Goal: Task Accomplishment & Management: Complete application form

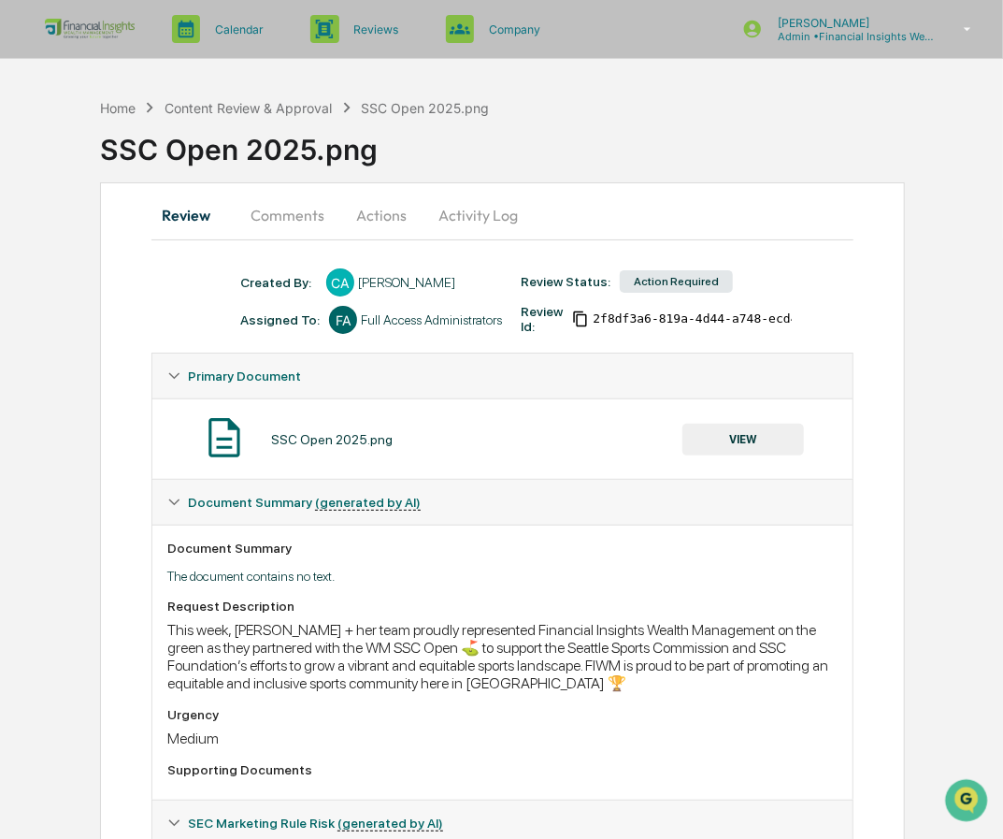
click at [763, 441] on button "VIEW" at bounding box center [744, 440] width 122 height 32
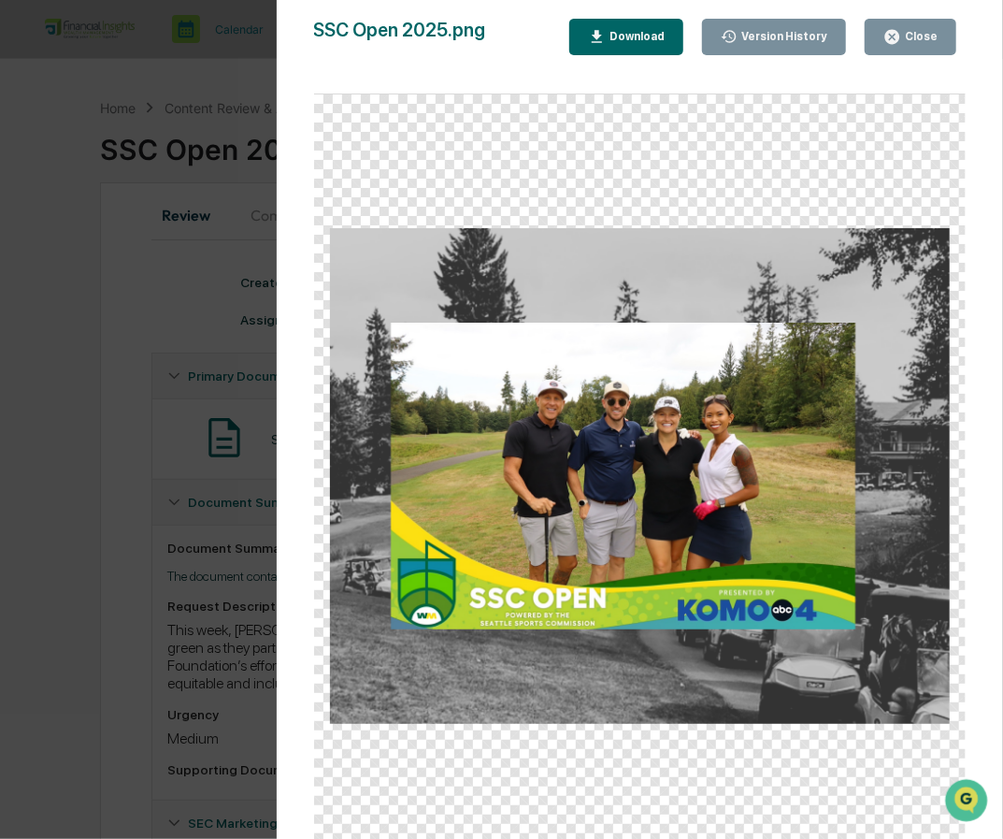
click at [911, 35] on div "Close" at bounding box center [919, 36] width 36 height 13
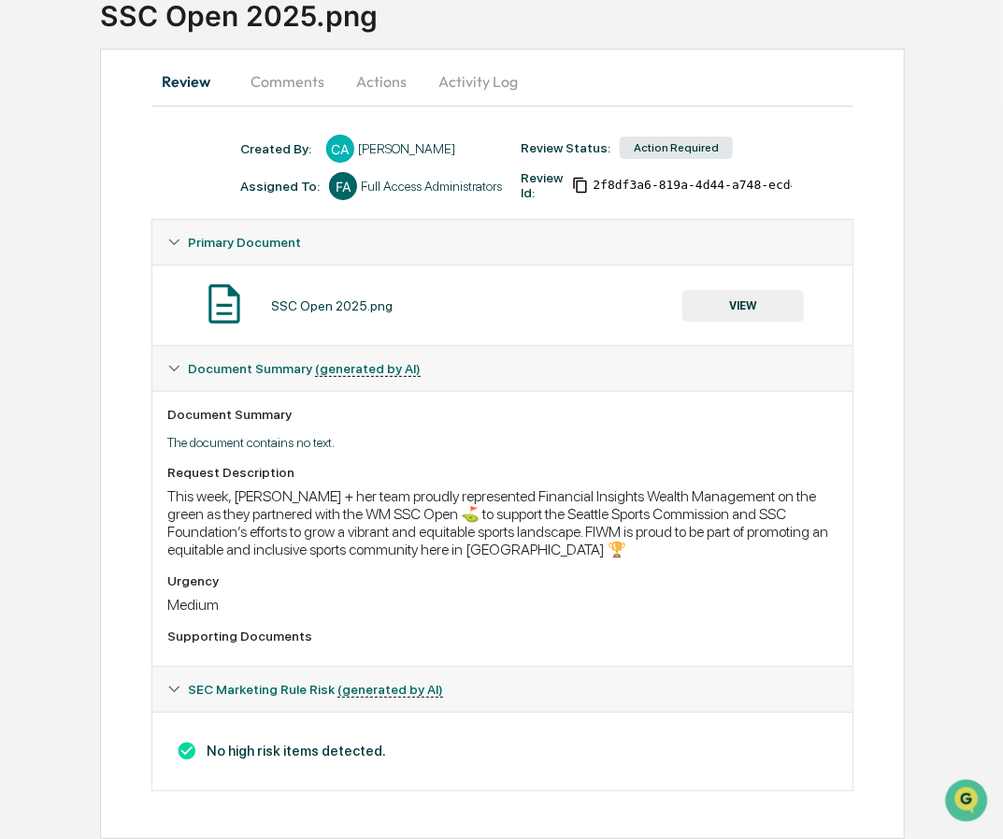
scroll to position [140, 0]
click at [475, 66] on button "Activity Log" at bounding box center [478, 81] width 109 height 45
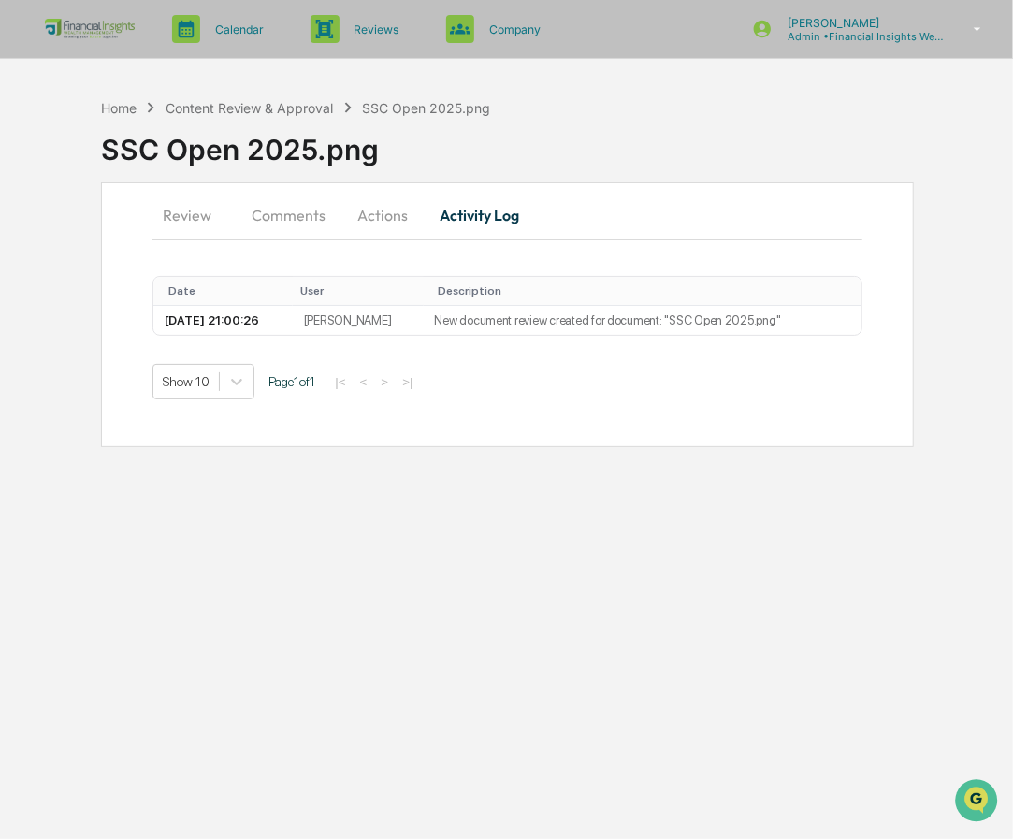
click at [286, 218] on button "Comments" at bounding box center [289, 215] width 104 height 45
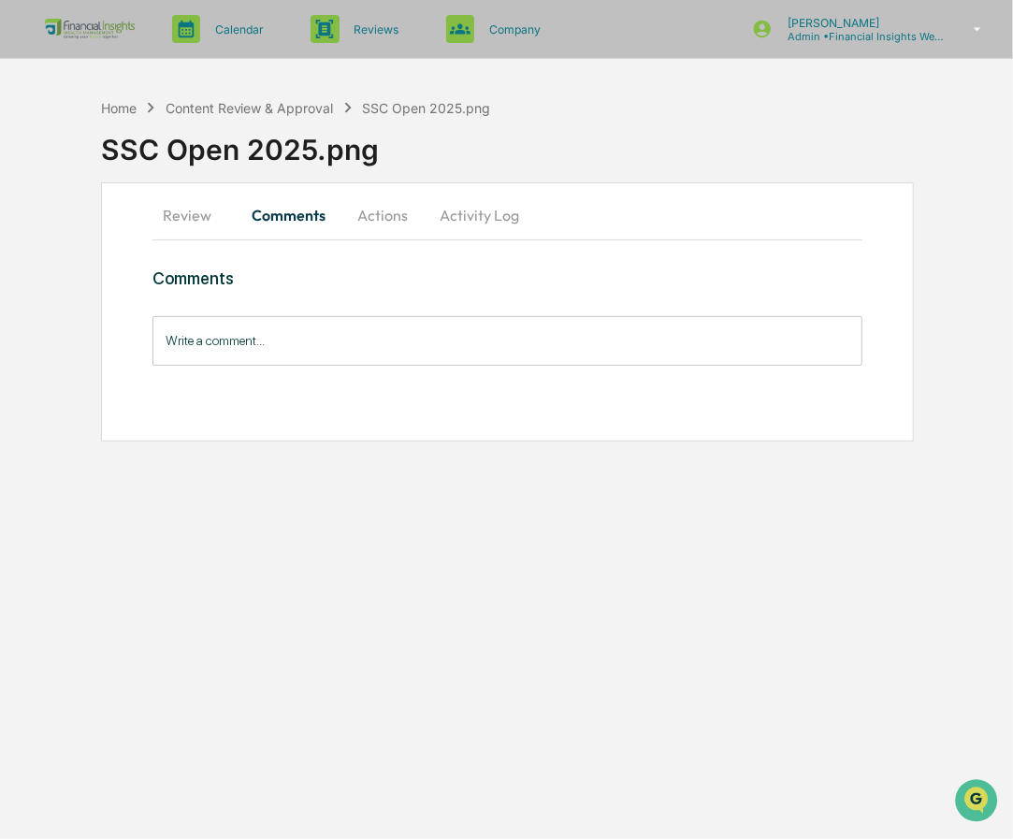
click at [360, 224] on button "Actions" at bounding box center [382, 215] width 84 height 45
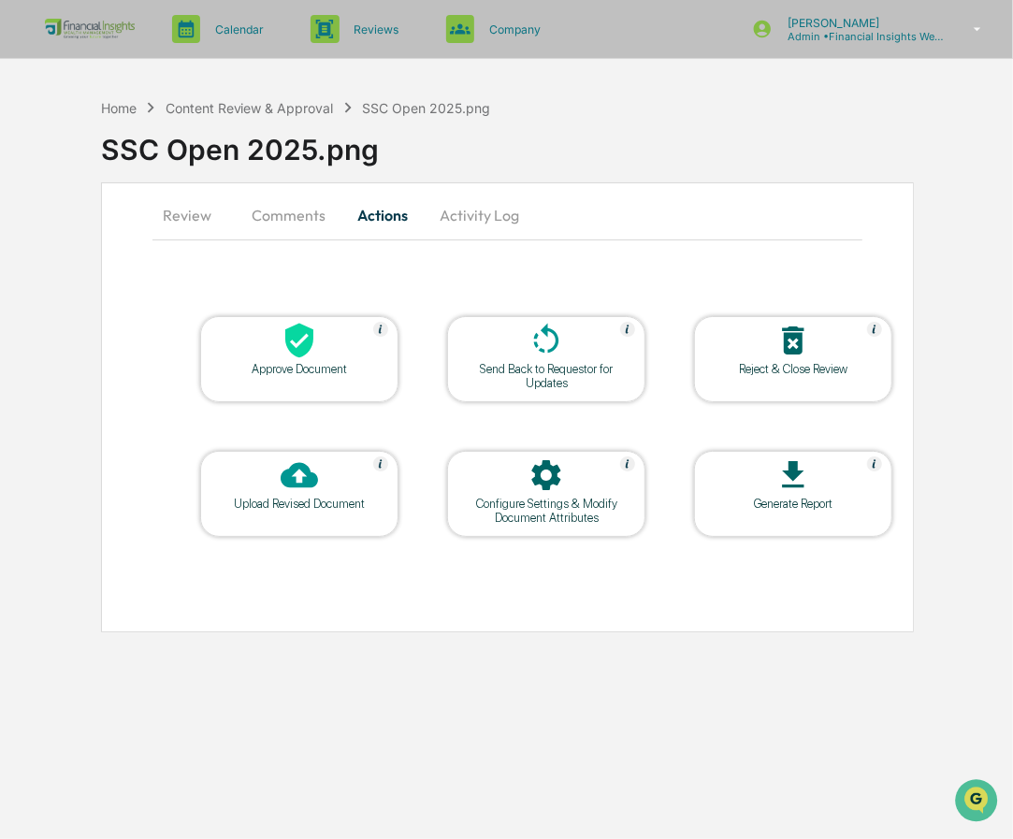
click at [548, 366] on div "Send Back to Requestor for Updates" at bounding box center [546, 376] width 168 height 28
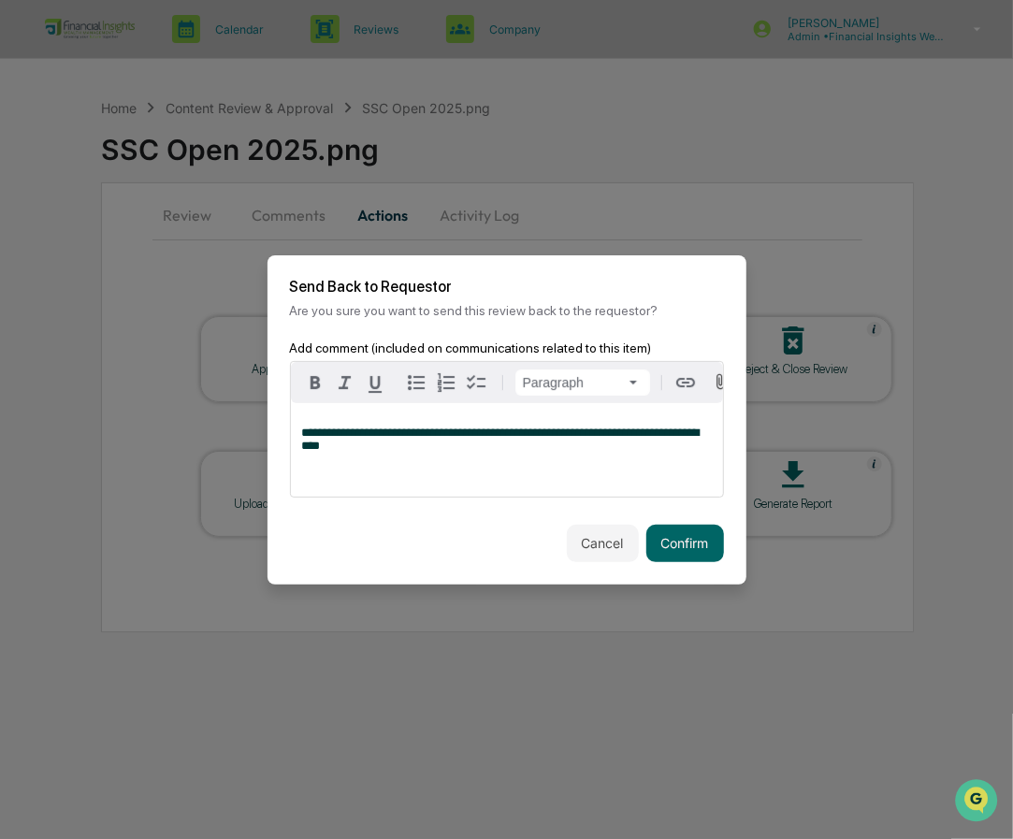
click at [449, 444] on span "**********" at bounding box center [500, 438] width 397 height 25
click at [692, 551] on button "Confirm" at bounding box center [685, 543] width 78 height 37
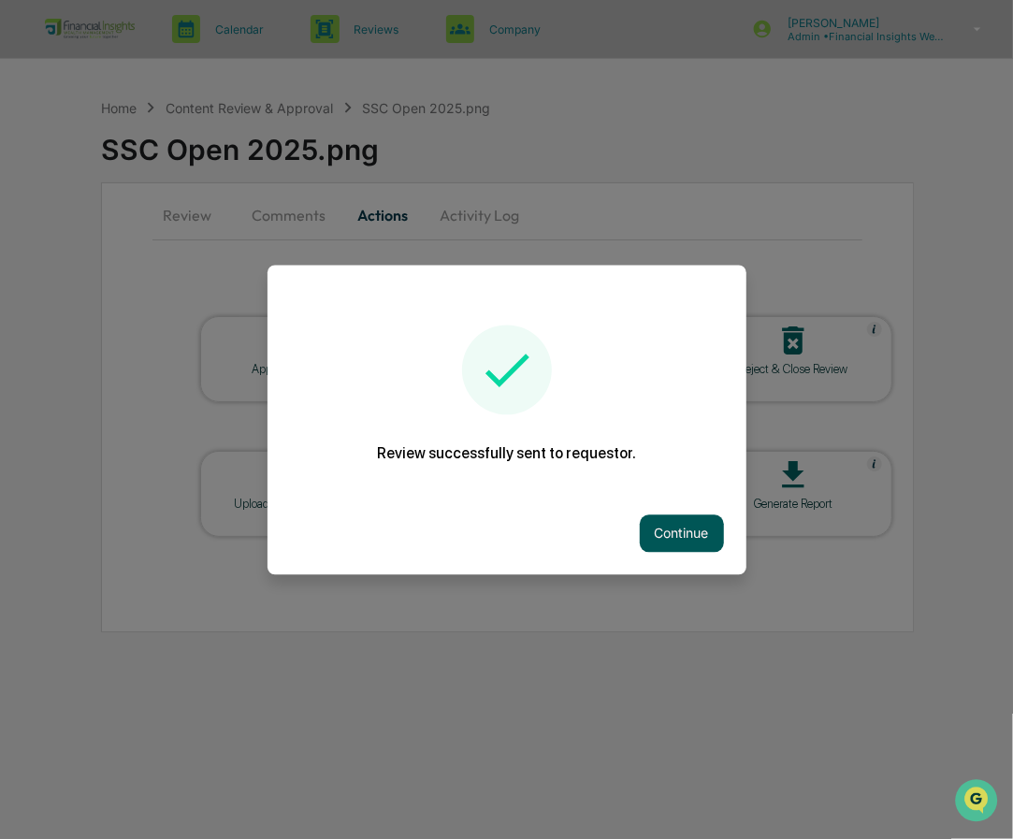
click at [685, 527] on button "Continue" at bounding box center [682, 532] width 84 height 37
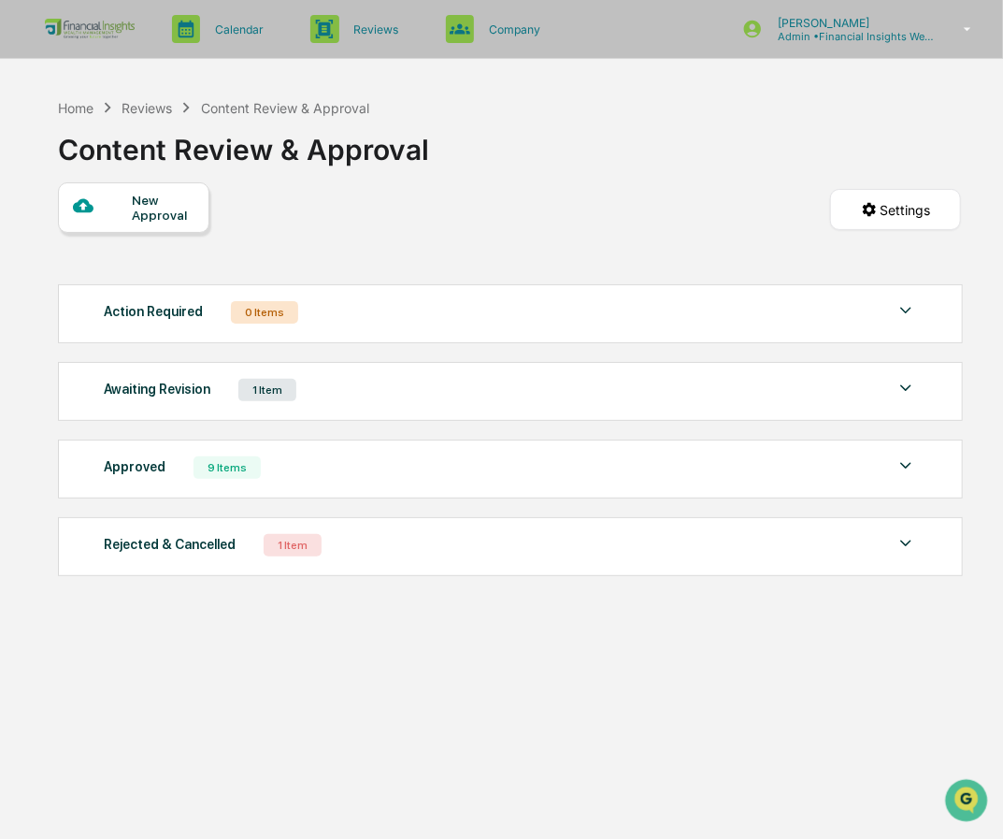
click at [147, 210] on div "New Approval" at bounding box center [163, 208] width 63 height 30
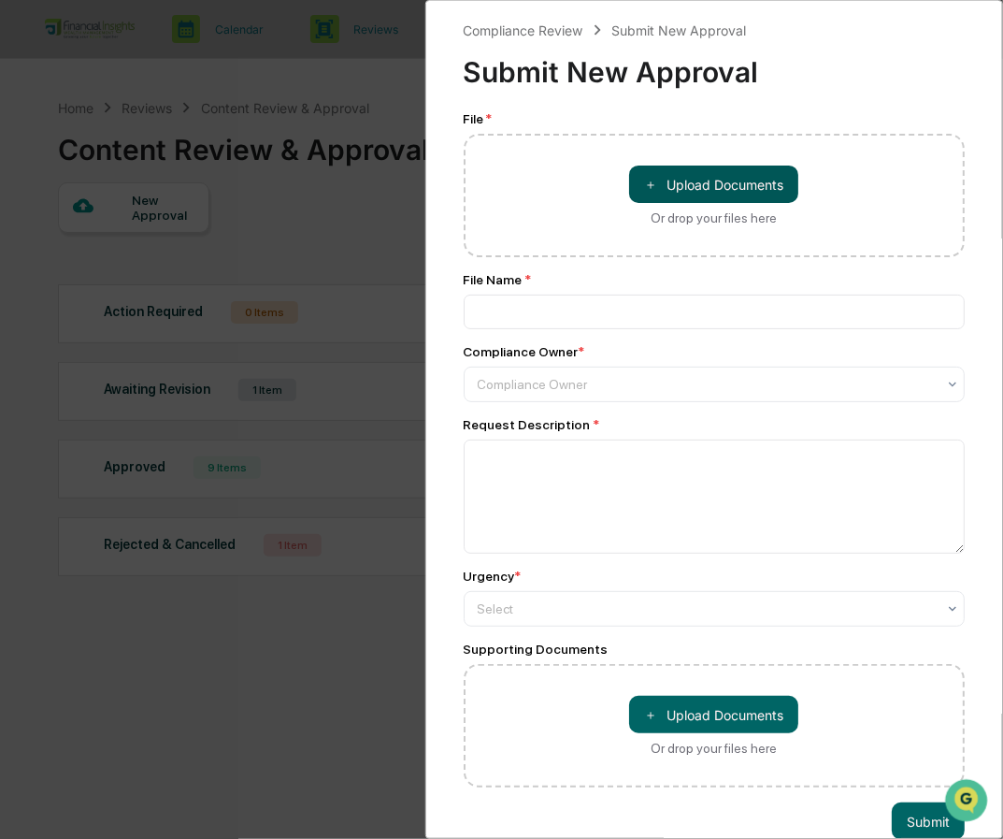
click at [737, 189] on button "＋ Upload Documents" at bounding box center [713, 184] width 169 height 37
type input "**********"
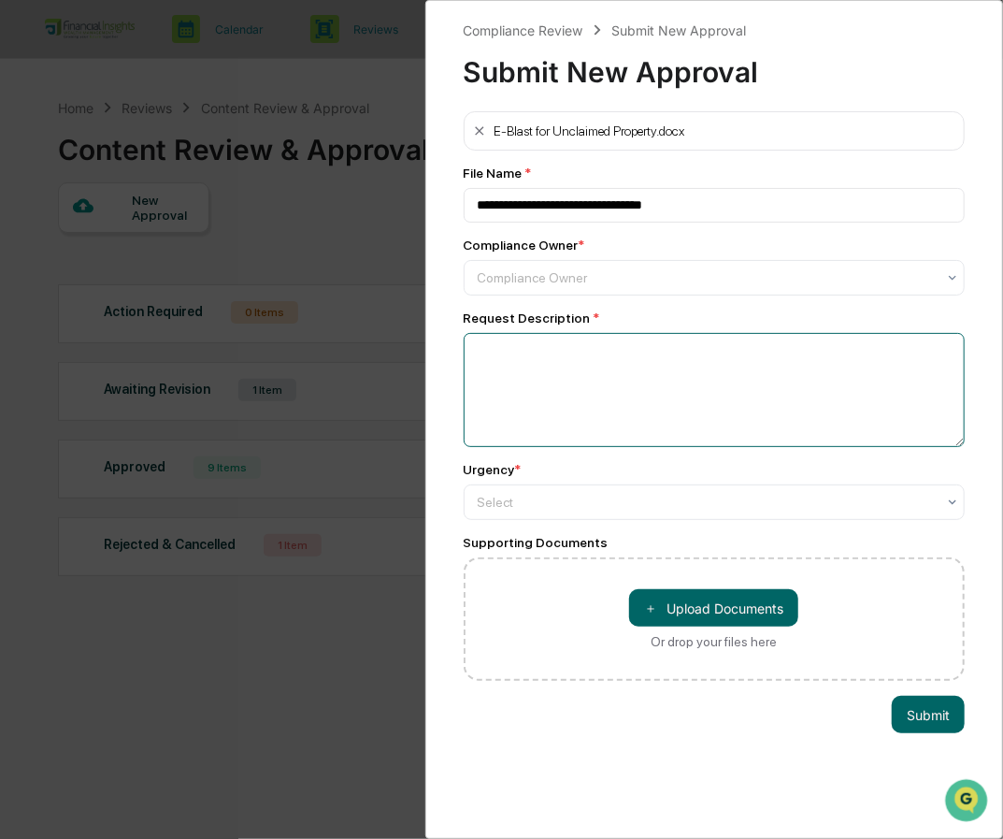
click at [610, 356] on textarea at bounding box center [715, 390] width 502 height 114
type textarea "*"
click at [479, 353] on textarea "**********" at bounding box center [710, 389] width 493 height 113
click at [709, 362] on textarea "**********" at bounding box center [710, 389] width 493 height 113
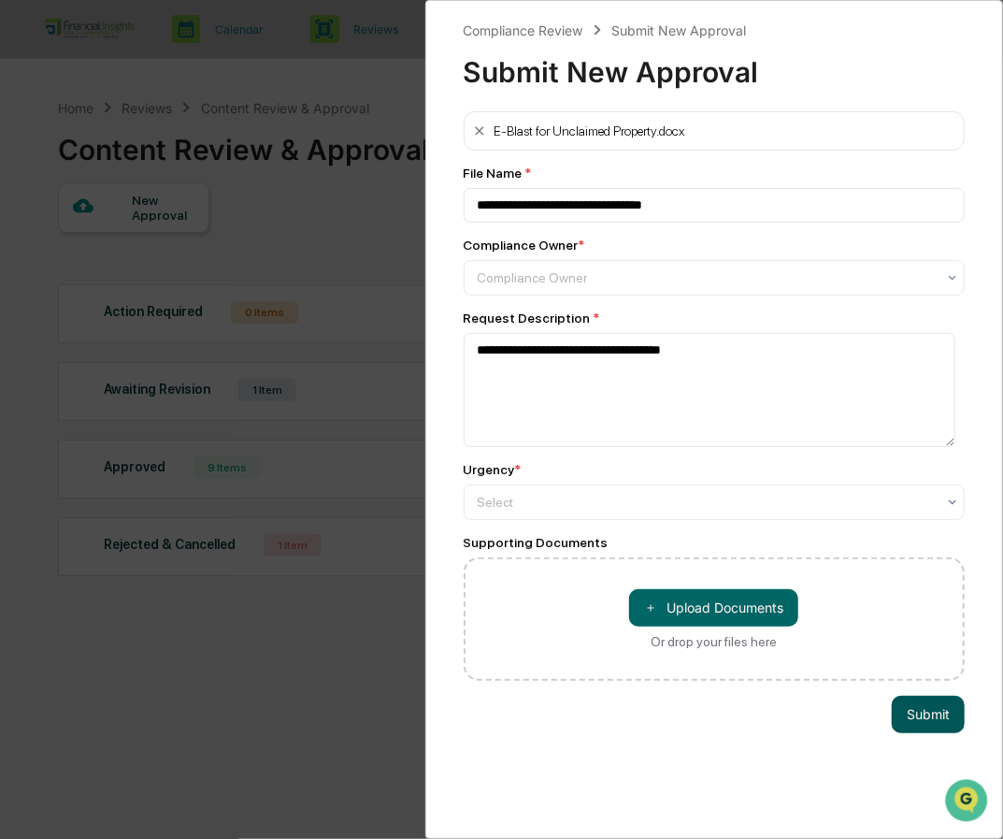
click at [920, 719] on button "Submit" at bounding box center [928, 714] width 73 height 37
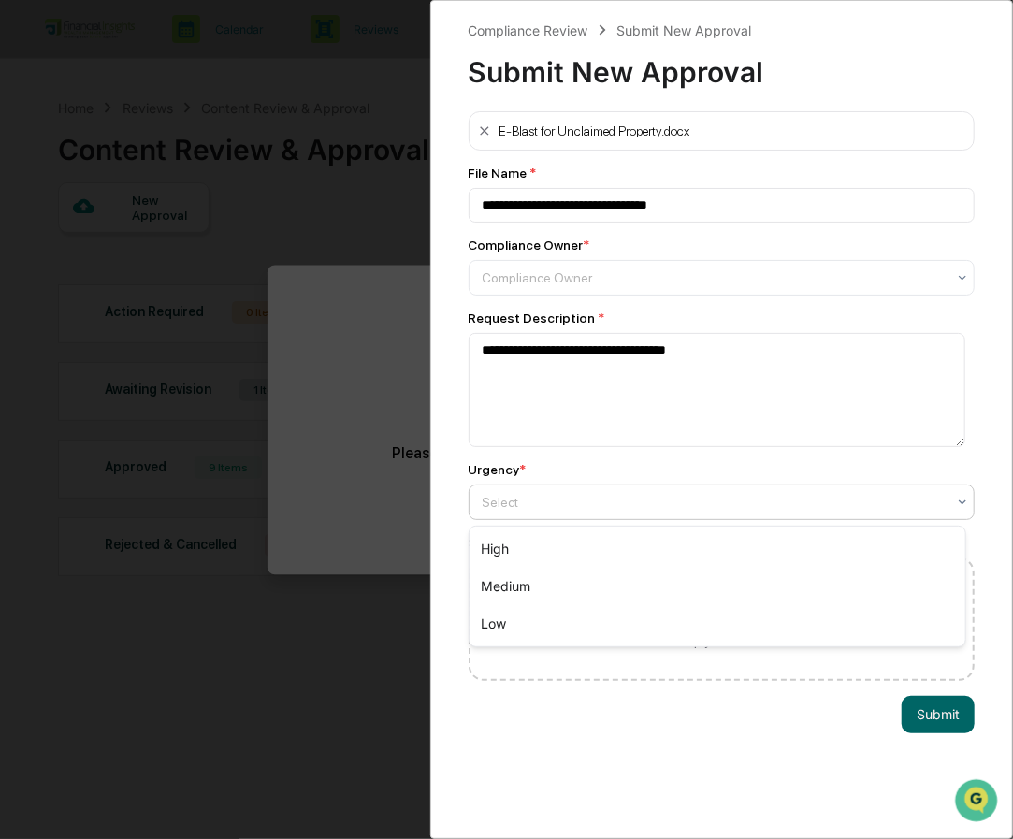
click at [808, 510] on div at bounding box center [715, 502] width 464 height 19
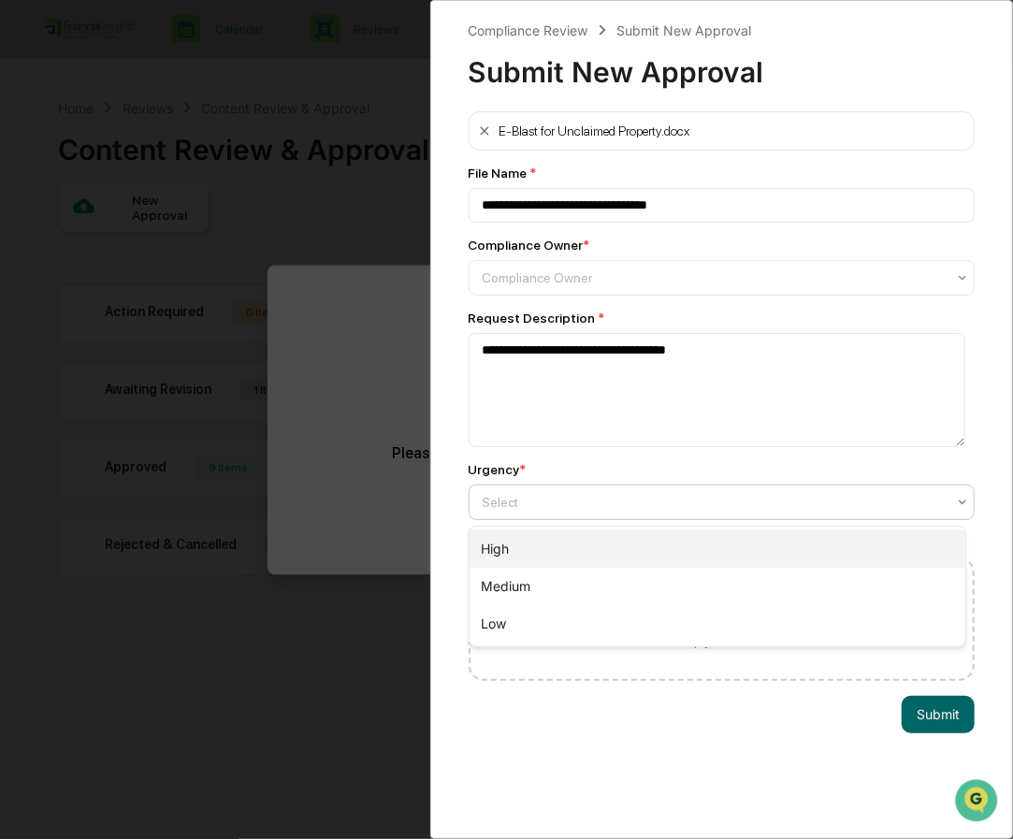
click at [708, 555] on div "High" at bounding box center [717, 548] width 496 height 37
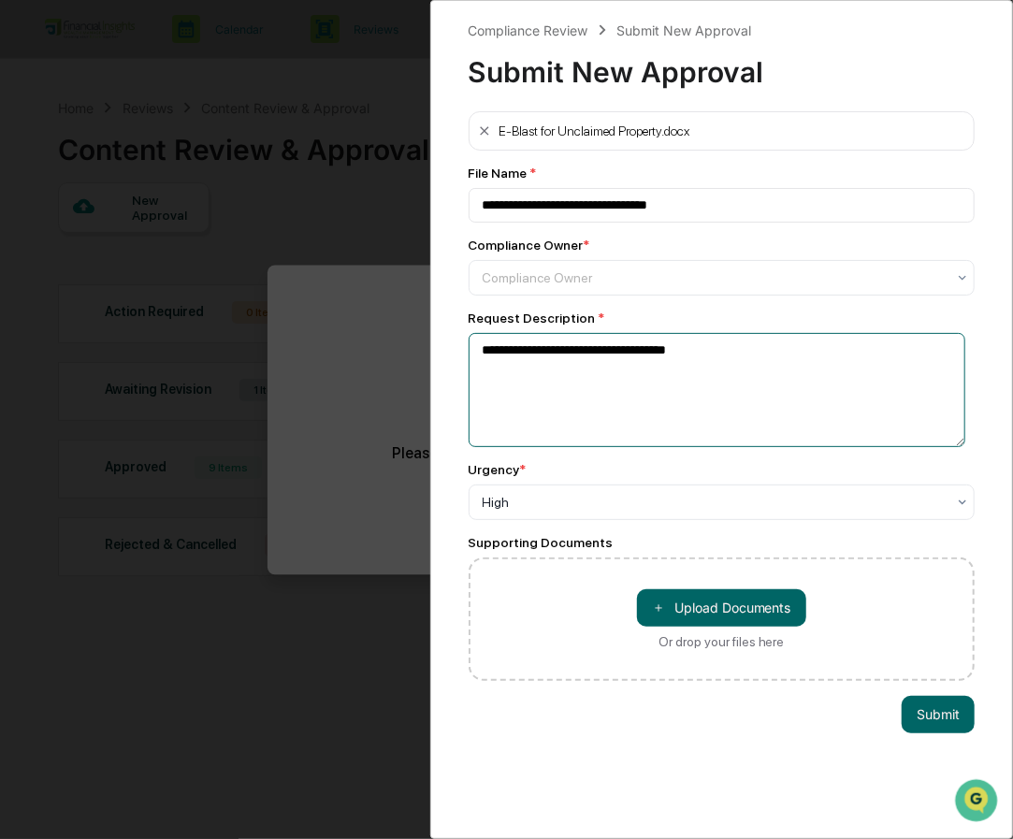
click at [600, 354] on textarea "**********" at bounding box center [718, 389] width 498 height 113
type textarea "**********"
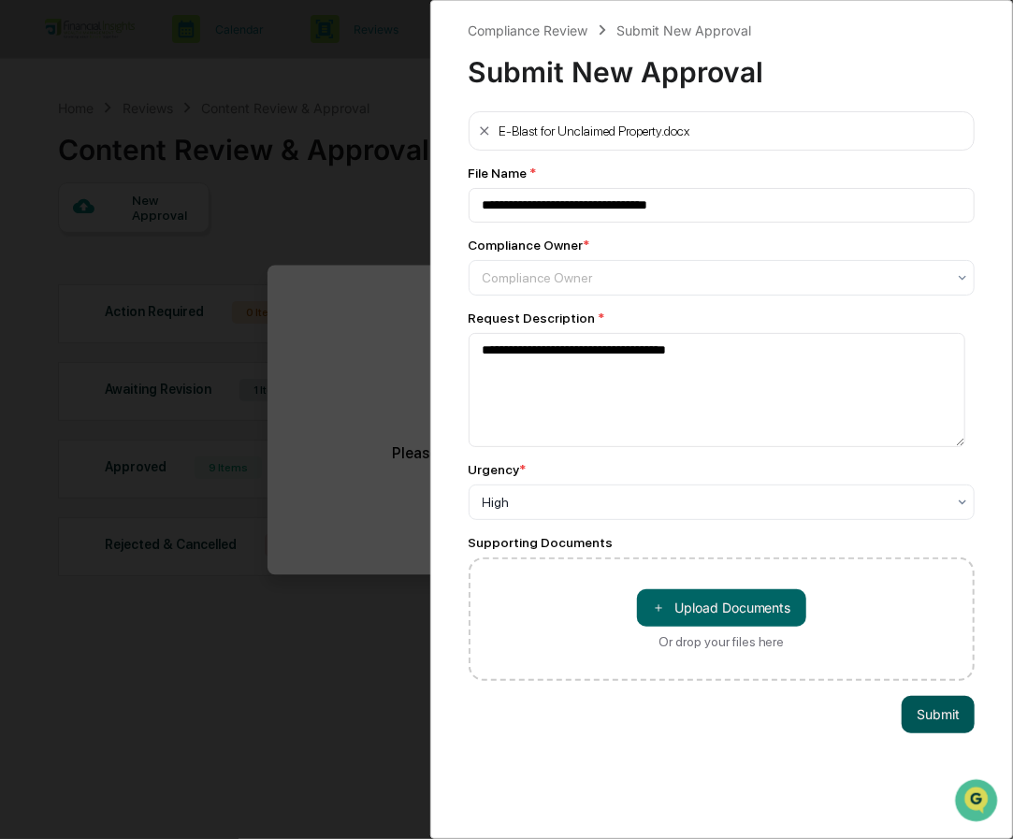
click at [941, 728] on button "Submit" at bounding box center [937, 714] width 73 height 37
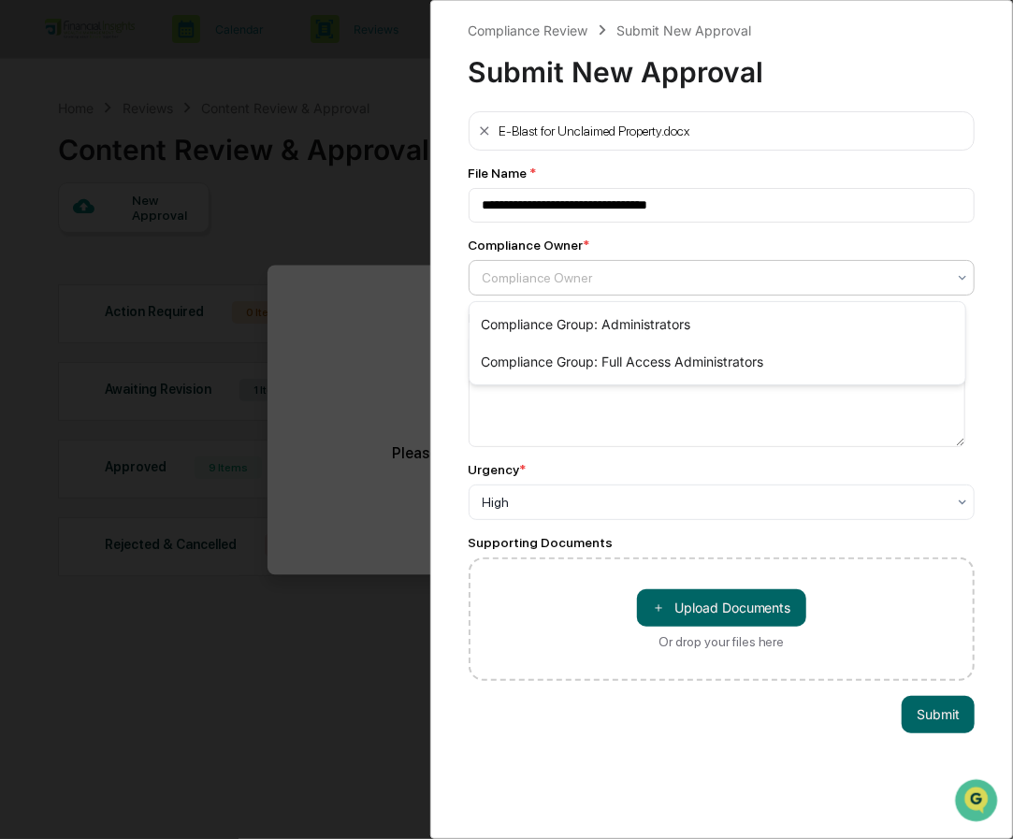
click at [760, 279] on div at bounding box center [715, 277] width 464 height 19
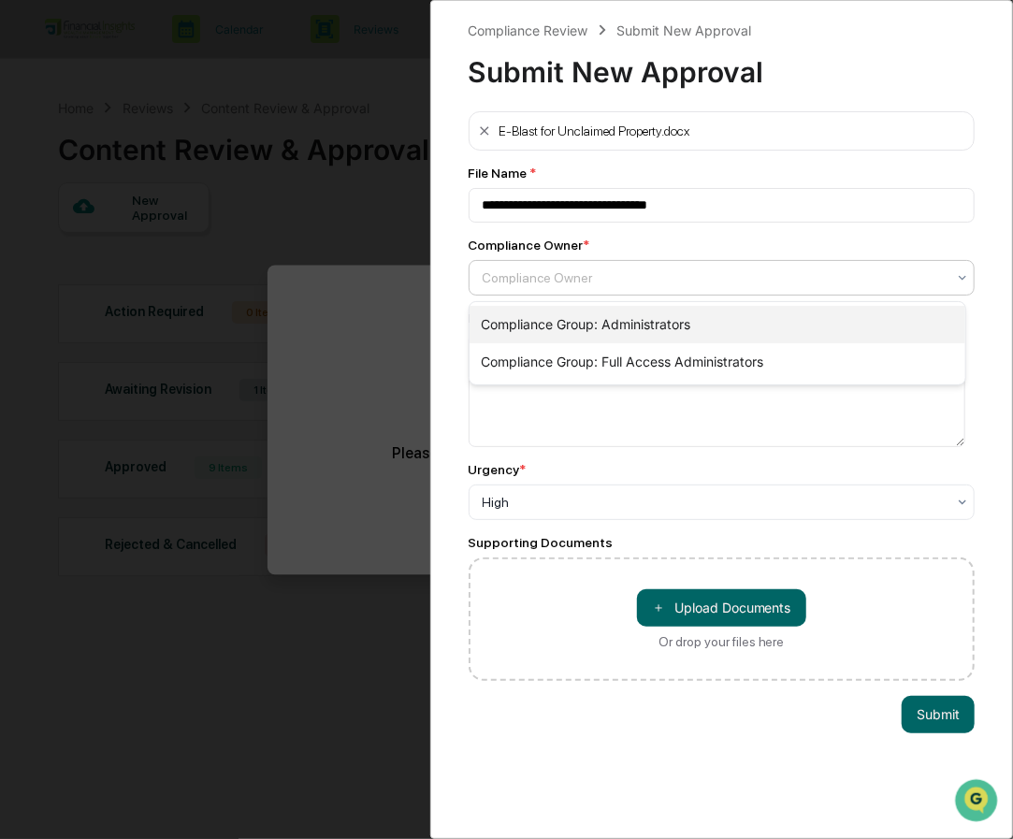
click at [731, 319] on div "Compliance Group: Administrators" at bounding box center [717, 324] width 496 height 37
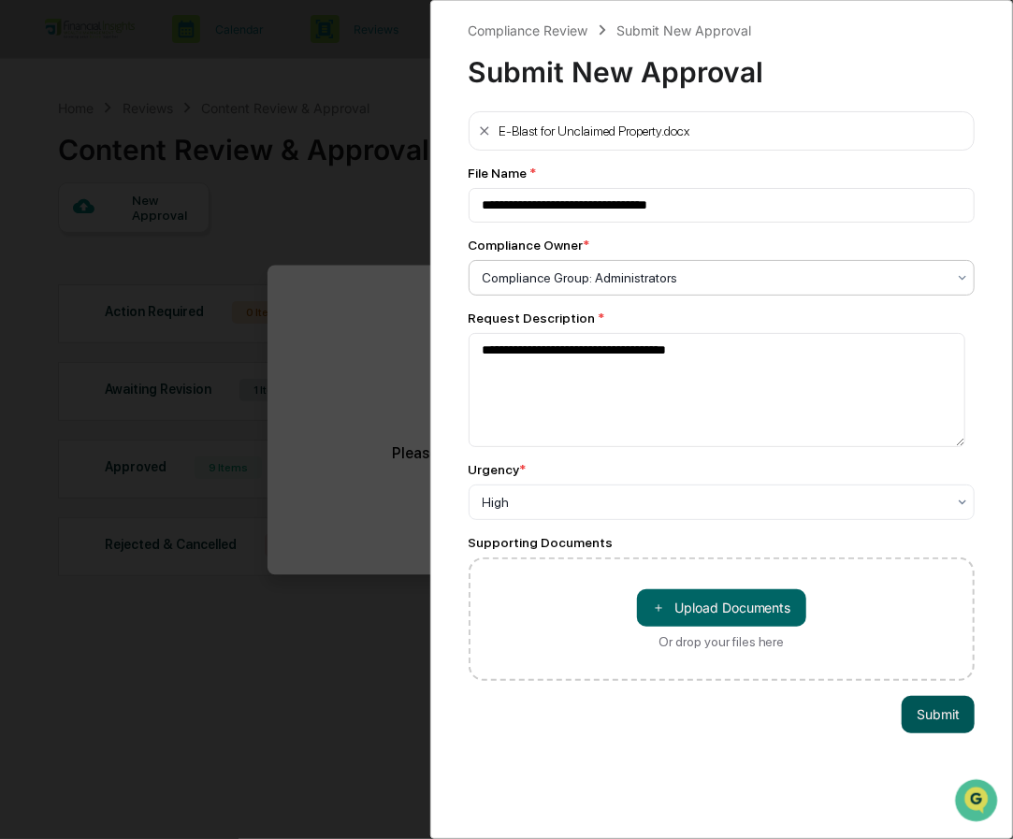
click at [936, 716] on button "Submit" at bounding box center [937, 714] width 73 height 37
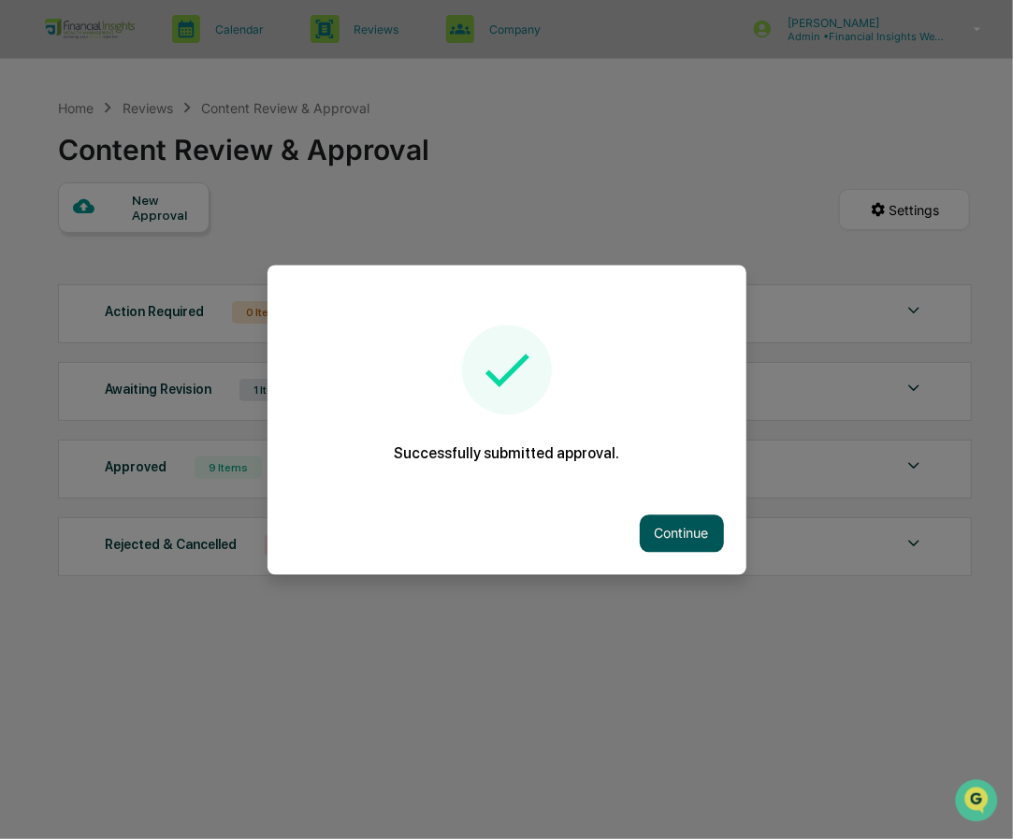
click at [694, 527] on button "Continue" at bounding box center [682, 532] width 84 height 37
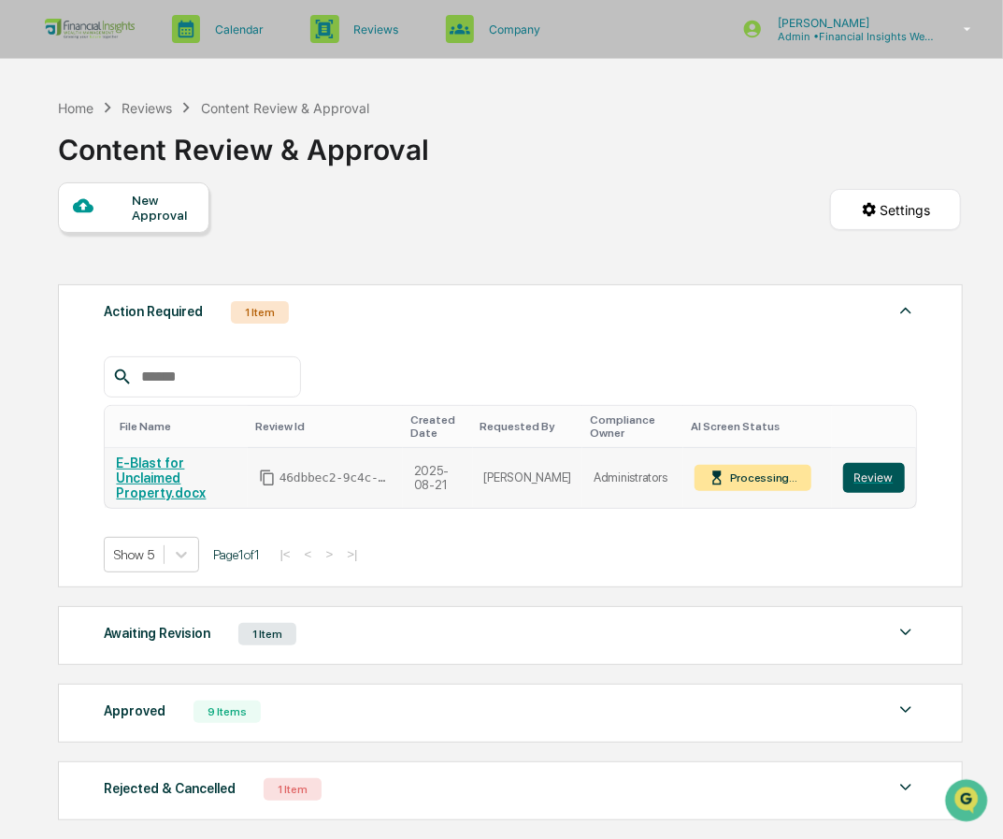
click at [874, 470] on button "Review" at bounding box center [875, 478] width 62 height 30
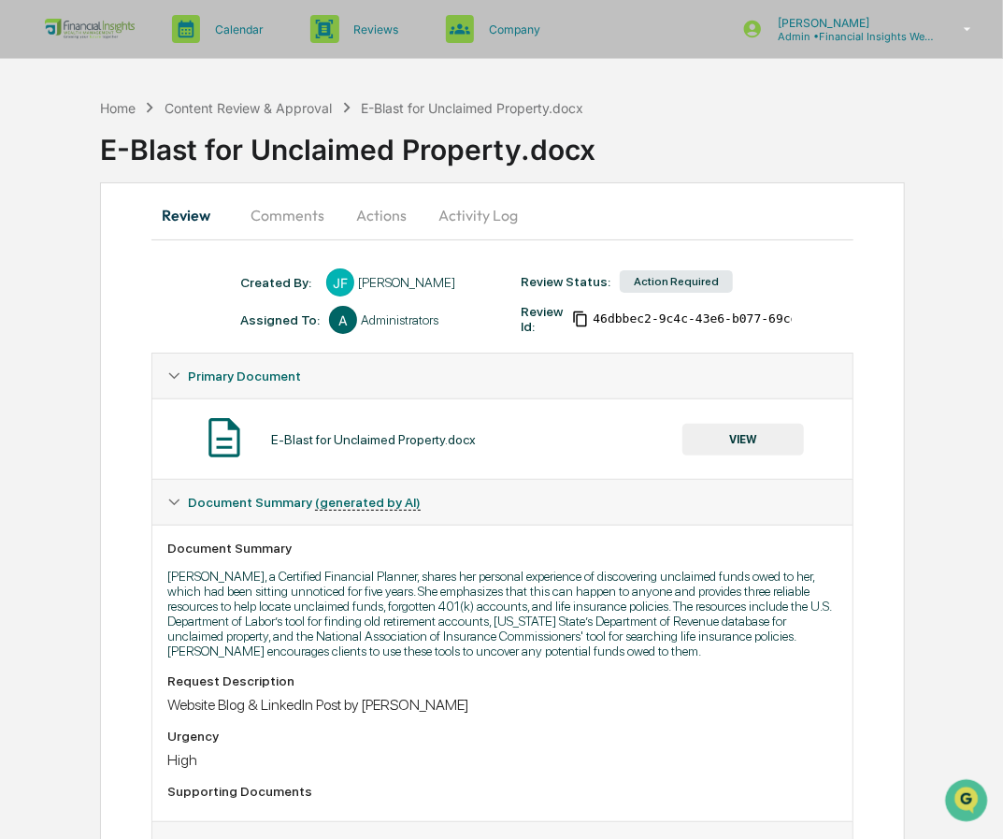
click at [774, 442] on button "VIEW" at bounding box center [744, 440] width 122 height 32
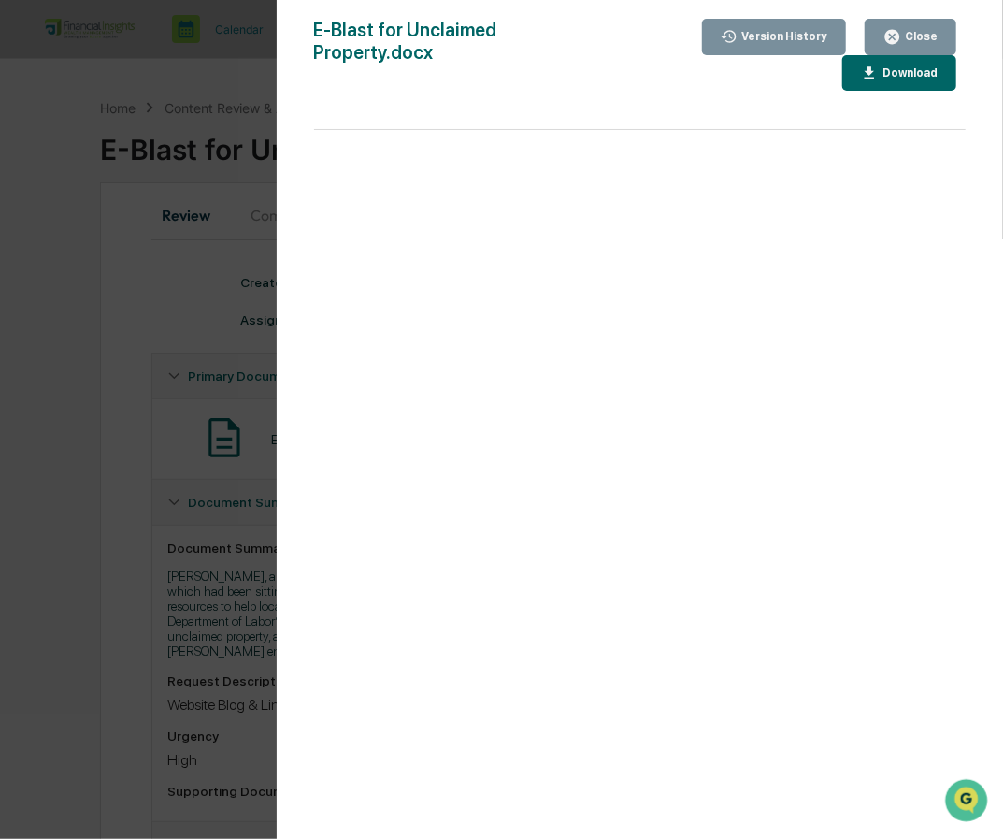
click at [901, 23] on button "Close" at bounding box center [911, 37] width 92 height 36
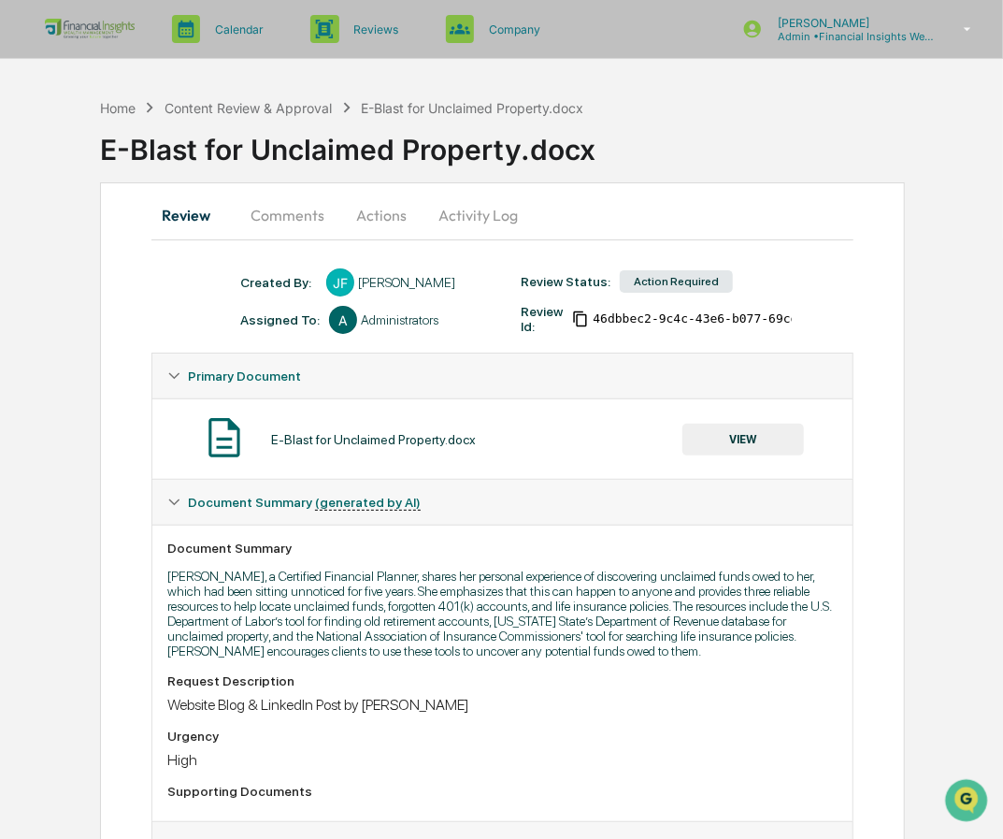
scroll to position [160, 0]
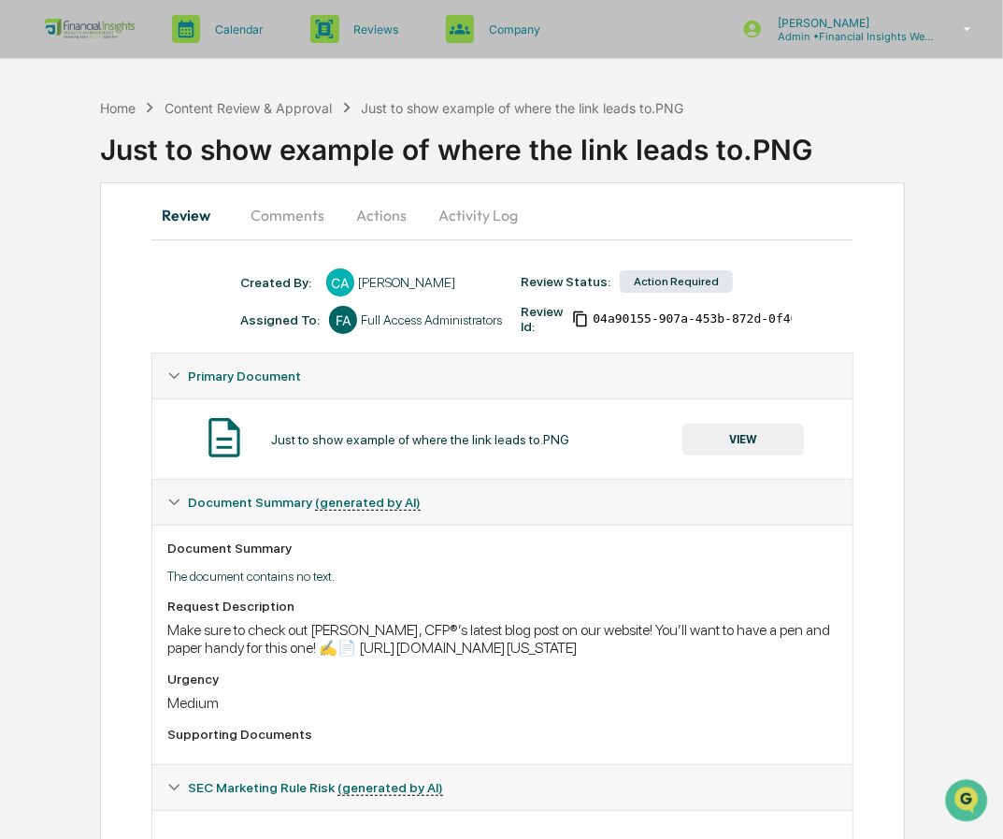
click at [752, 440] on button "VIEW" at bounding box center [744, 440] width 122 height 32
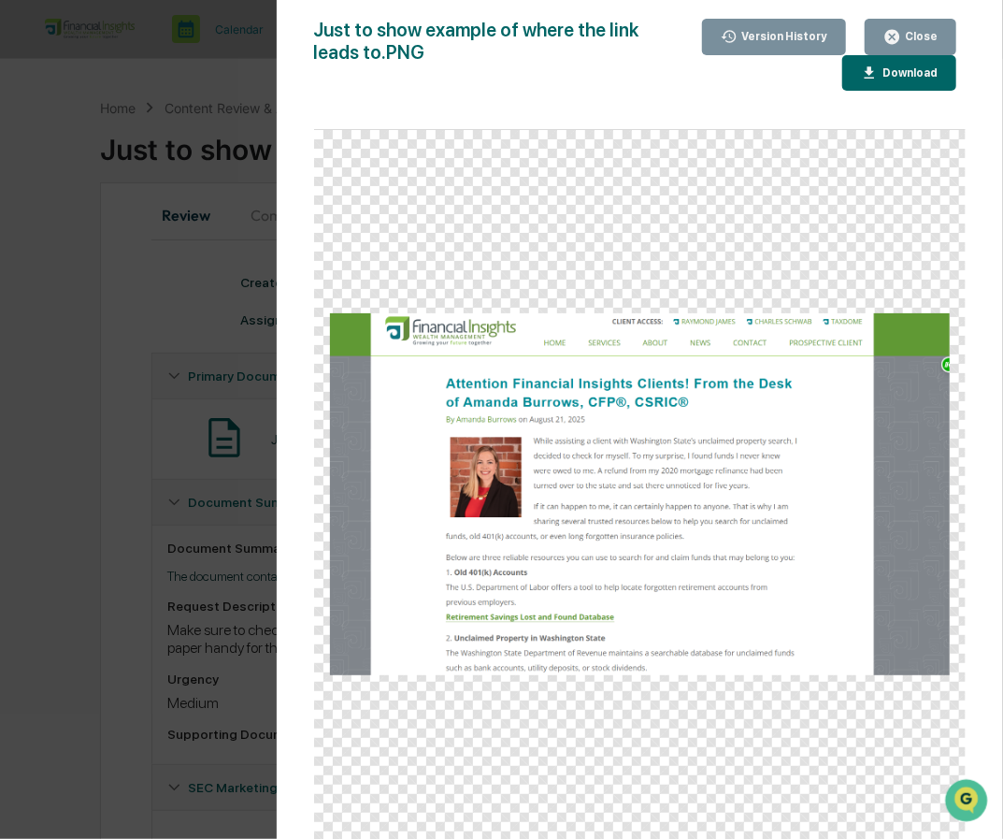
click at [900, 35] on icon "button" at bounding box center [893, 37] width 14 height 14
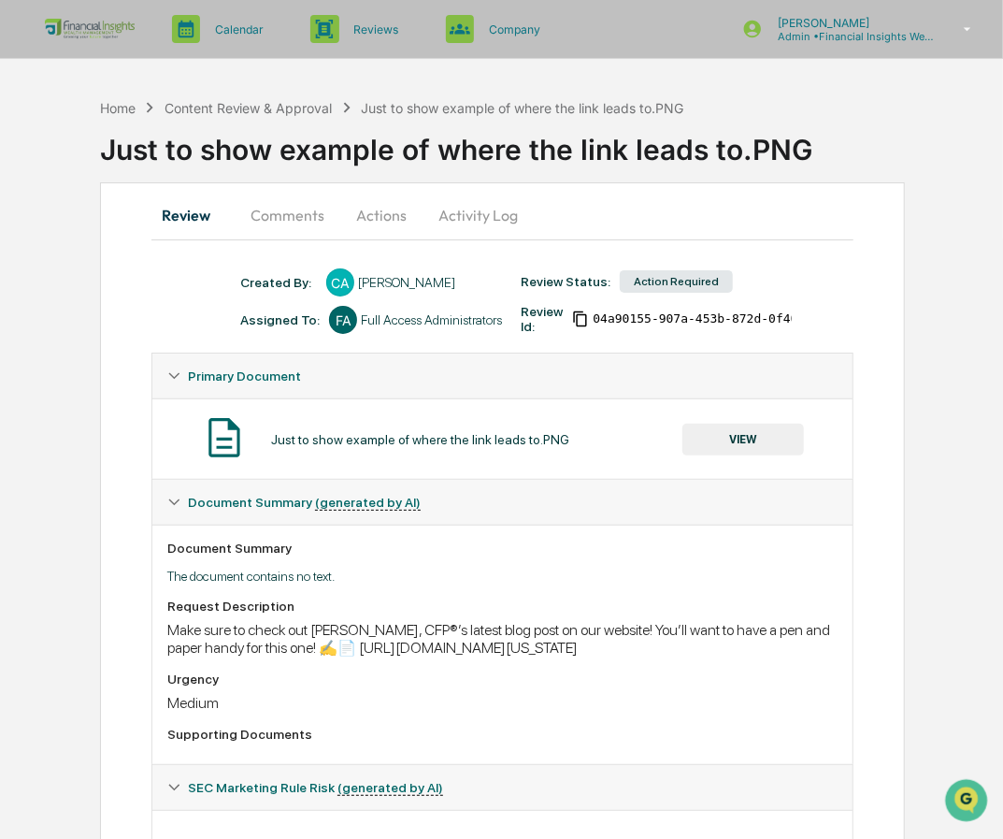
click at [275, 220] on button "Comments" at bounding box center [288, 215] width 104 height 45
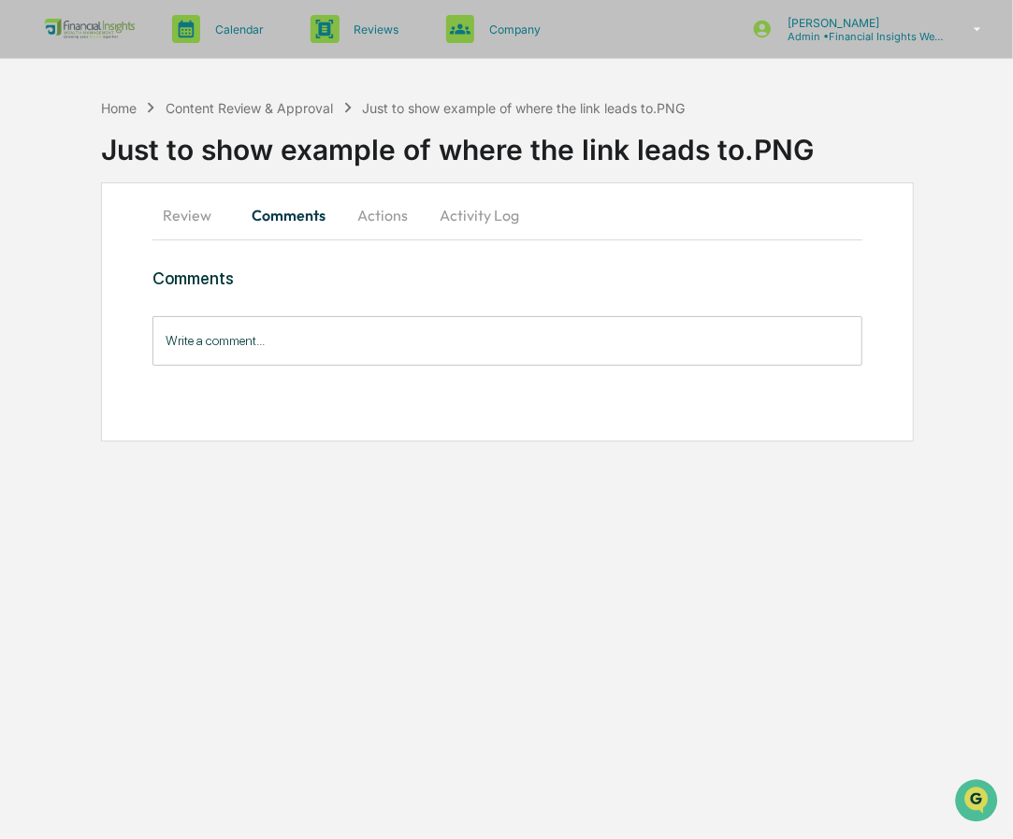
click at [209, 331] on input "Write a comment..." at bounding box center [506, 341] width 709 height 50
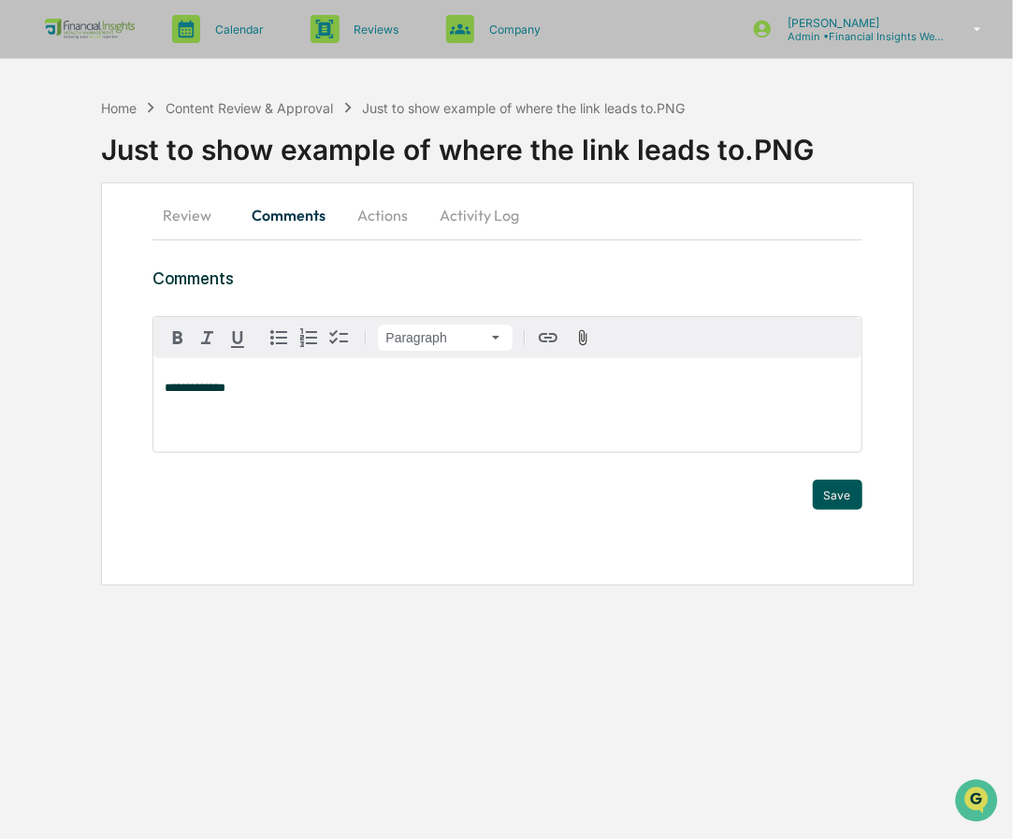
click at [837, 499] on button "Save" at bounding box center [838, 495] width 50 height 30
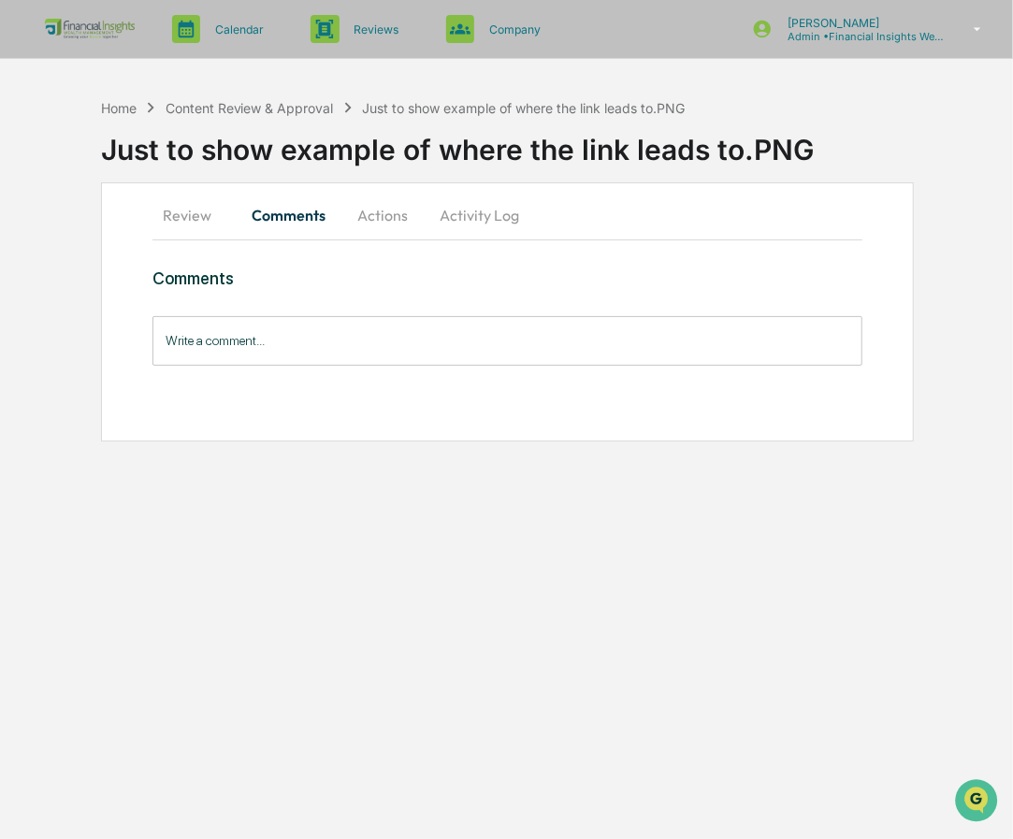
click at [489, 214] on button "Activity Log" at bounding box center [479, 215] width 109 height 45
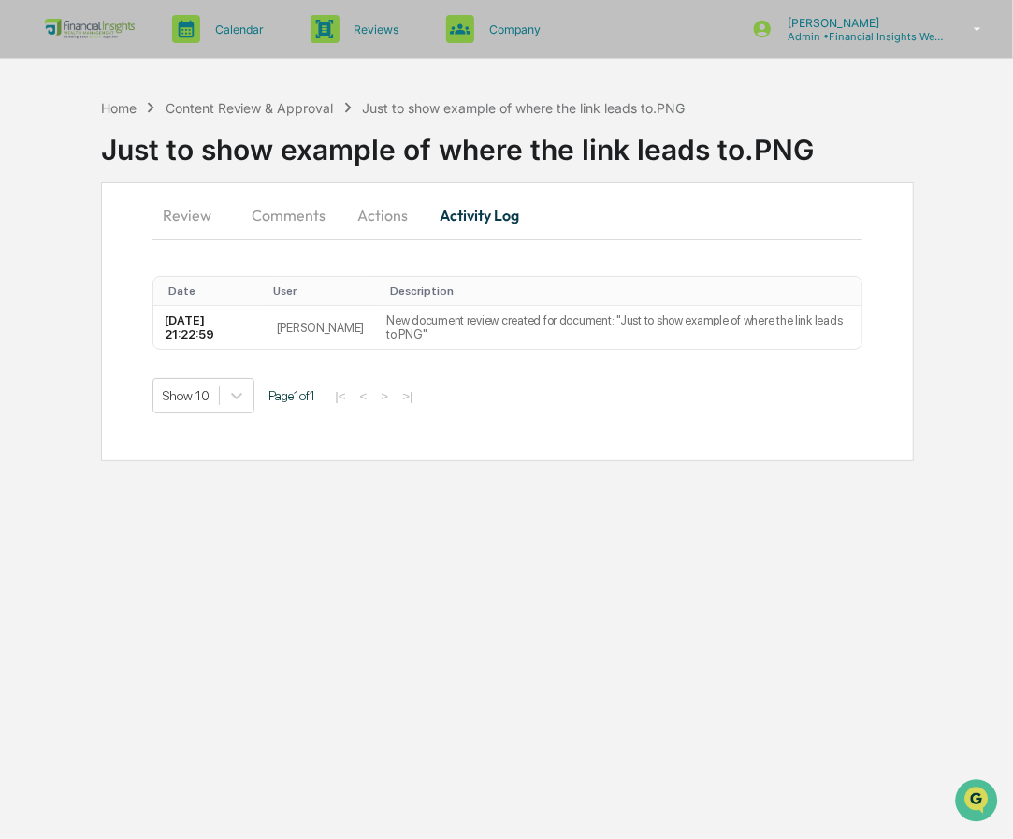
click at [383, 217] on button "Actions" at bounding box center [382, 215] width 84 height 45
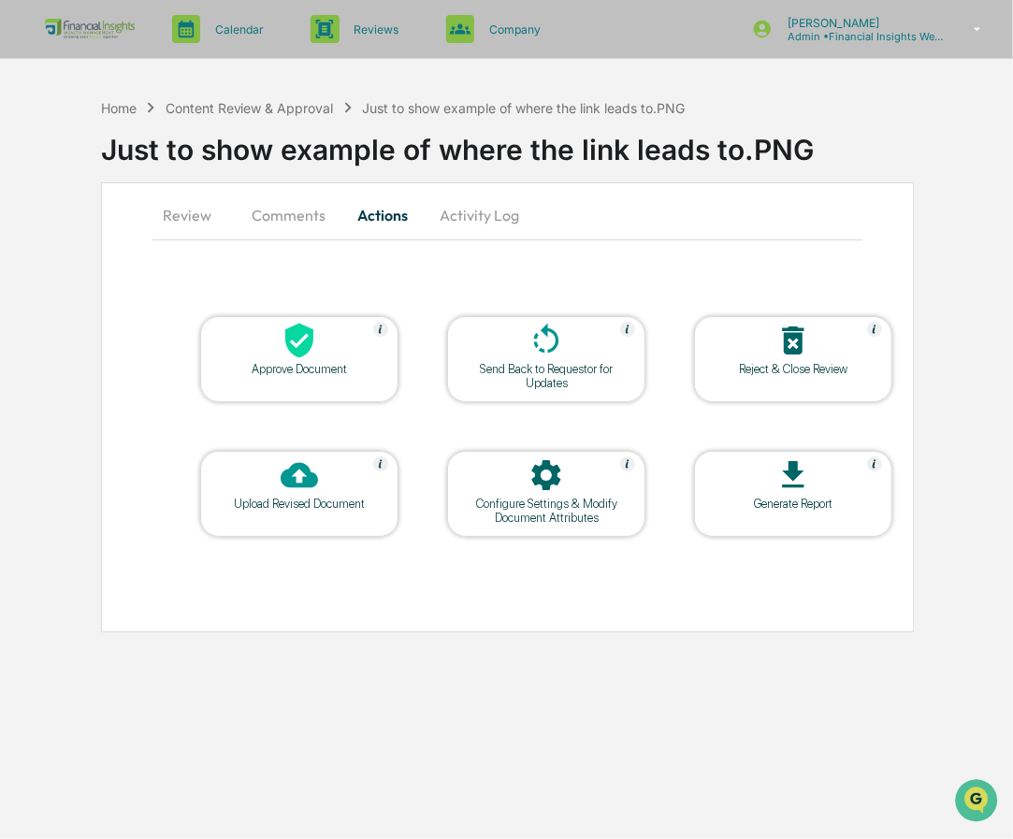
click at [264, 347] on div at bounding box center [299, 342] width 187 height 40
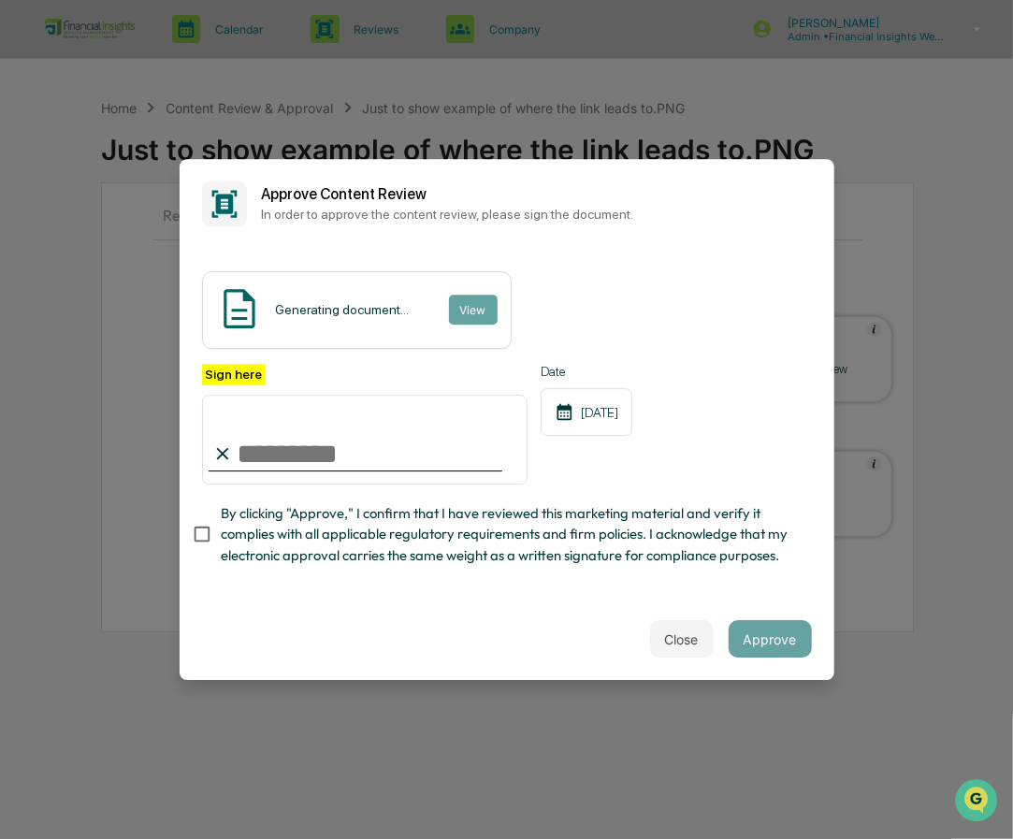
click at [426, 433] on input "Sign here" at bounding box center [365, 440] width 326 height 90
type input "**********"
click at [611, 417] on div "[DATE]" at bounding box center [587, 412] width 92 height 48
click at [762, 645] on button "Approve" at bounding box center [769, 638] width 83 height 37
